Goal: Task Accomplishment & Management: Use online tool/utility

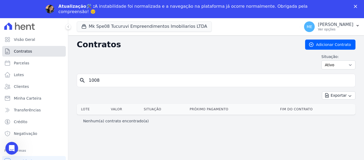
click at [27, 50] on span "Contratos" at bounding box center [23, 50] width 18 height 5
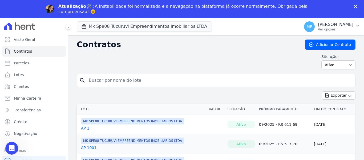
click at [131, 78] on input "search" at bounding box center [219, 80] width 267 height 11
drag, startPoint x: 108, startPoint y: 78, endPoint x: 15, endPoint y: 63, distance: 94.0
click at [15, 63] on div "Visão Geral Contratos [GEOGRAPHIC_DATA] Lotes Clientes Minha Carteira Transferê…" at bounding box center [182, 98] width 364 height 160
type input "080"
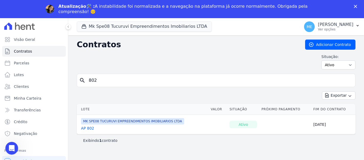
click at [89, 128] on link "AP 802" at bounding box center [87, 127] width 13 height 5
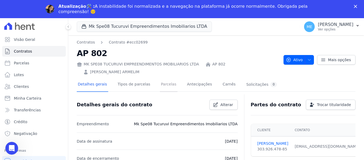
click at [163, 84] on link "Parcelas" at bounding box center [169, 85] width 18 height 14
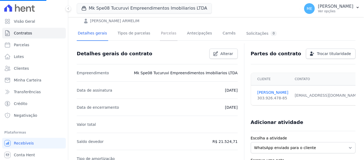
scroll to position [27, 0]
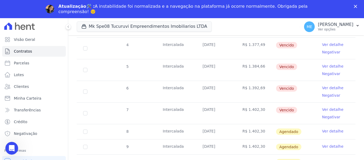
scroll to position [160, 0]
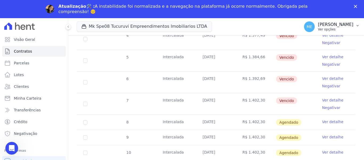
click at [356, 26] on icon "button" at bounding box center [357, 25] width 4 height 4
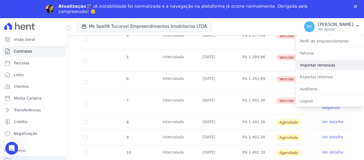
click at [327, 63] on link "Importar remessas" at bounding box center [330, 65] width 68 height 10
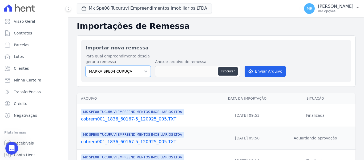
click at [146, 70] on div "Para qual empreendimento deseja gerar a remessa MARKA SPE04 CURUÇA MARKA SPE06 …" at bounding box center [118, 64] width 65 height 23
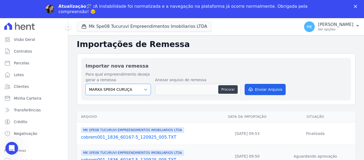
select select "4837d1bb-379b-4bbe-b85a-afeadd0a9949"
click at [86, 84] on select "MARKA SPE04 CURUÇA MARKA SPE06 EMPREENDIMENTOS E PARTICIPACOES LTDA MK SPE01 PE…" at bounding box center [118, 89] width 65 height 11
click at [125, 120] on th "Arquivo" at bounding box center [148, 116] width 143 height 11
click at [229, 90] on button "Procurar" at bounding box center [227, 89] width 19 height 9
type input "cobrem001_1836_60167-5_150925_002.TXT"
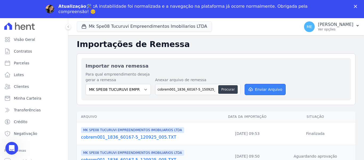
click at [271, 85] on button "Enviar Arquivo" at bounding box center [265, 89] width 41 height 11
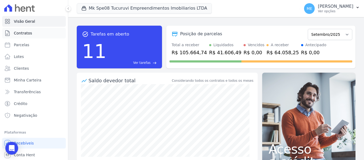
click at [23, 31] on span "Contratos" at bounding box center [23, 32] width 18 height 5
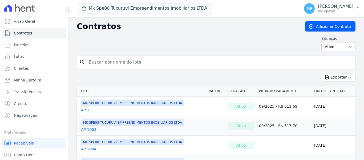
click at [151, 58] on input "search" at bounding box center [219, 62] width 267 height 11
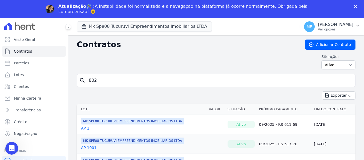
type input "802"
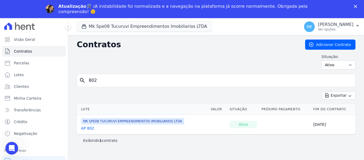
click at [92, 126] on link "AP 802" at bounding box center [87, 127] width 13 height 5
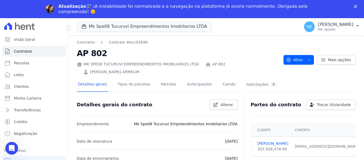
click at [359, 5] on div "Fechar" at bounding box center [356, 6] width 5 height 3
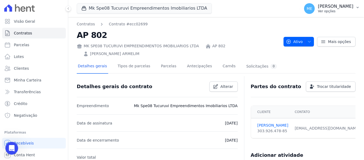
click at [359, 8] on icon "button" at bounding box center [357, 7] width 4 height 4
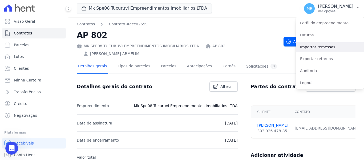
click at [330, 48] on link "Importar remessas" at bounding box center [330, 47] width 68 height 10
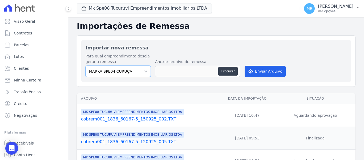
click at [141, 70] on select "MARKA SPE04 CURUÇA MARKA SPE06 EMPREENDIMENTOS E PARTICIPACOES LTDA MK SPE01 PE…" at bounding box center [118, 71] width 65 height 11
select select "4837d1bb-379b-4bbe-b85a-afeadd0a9949"
click at [86, 66] on select "MARKA SPE04 CURUÇA MARKA SPE06 EMPREENDIMENTOS E PARTICIPACOES LTDA MK SPE01 PE…" at bounding box center [118, 71] width 65 height 11
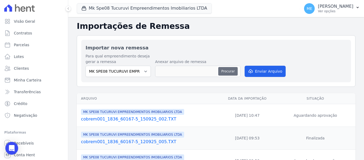
click at [233, 68] on button "Procurar" at bounding box center [227, 71] width 19 height 9
type input "cobrem001_1836_60167-5_150925_002.TXT"
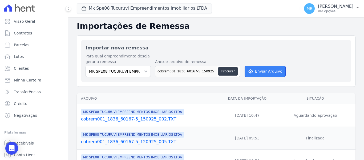
click at [261, 69] on button "Enviar Arquivo" at bounding box center [265, 71] width 41 height 11
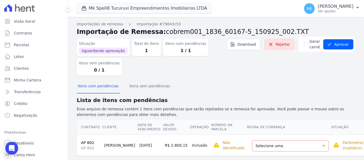
scroll to position [9, 0]
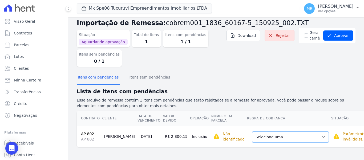
click at [303, 137] on select "Selecione uma Nova Parcela Avulsa Parcela Avulsa Existente Parcela Normal (1 X …" at bounding box center [290, 136] width 77 height 11
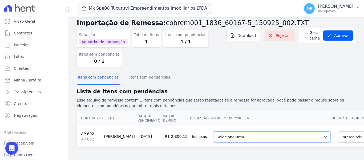
click at [297, 136] on select "Selecione uma 4 - [DATE] - R$ 1.377,49 - Vencido (Cobrança Expirada) 8 - [DATE]…" at bounding box center [271, 136] width 117 height 11
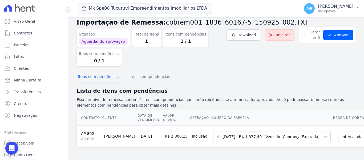
scroll to position [14, 0]
click at [336, 30] on button "Aprovar" at bounding box center [338, 35] width 30 height 10
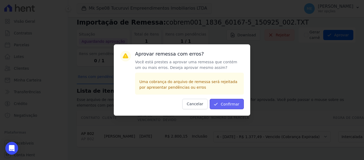
click at [227, 106] on button "Confirmar" at bounding box center [227, 104] width 34 height 10
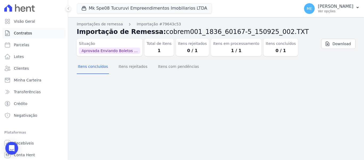
click at [14, 29] on link "Contratos" at bounding box center [34, 33] width 64 height 11
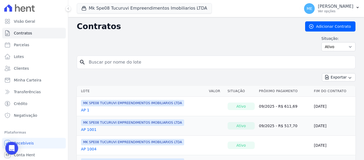
click at [125, 60] on input "search" at bounding box center [219, 62] width 267 height 11
type input "802"
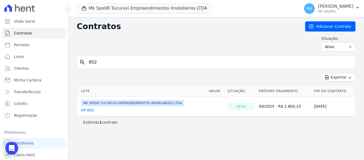
click at [88, 112] on link "AP 802" at bounding box center [87, 109] width 13 height 5
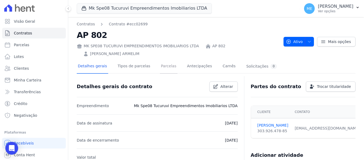
click at [160, 67] on link "Parcelas" at bounding box center [169, 66] width 18 height 14
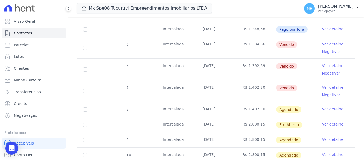
scroll to position [133, 0]
click at [327, 121] on link "Ver detalhe" at bounding box center [332, 123] width 21 height 5
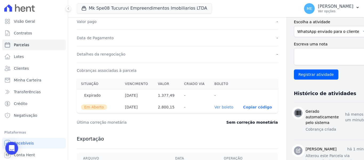
scroll to position [133, 0]
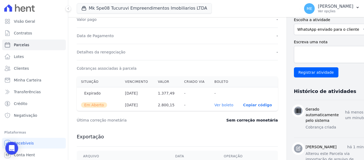
click at [214, 104] on link "Ver boleto" at bounding box center [223, 105] width 19 height 4
